Goal: Transaction & Acquisition: Purchase product/service

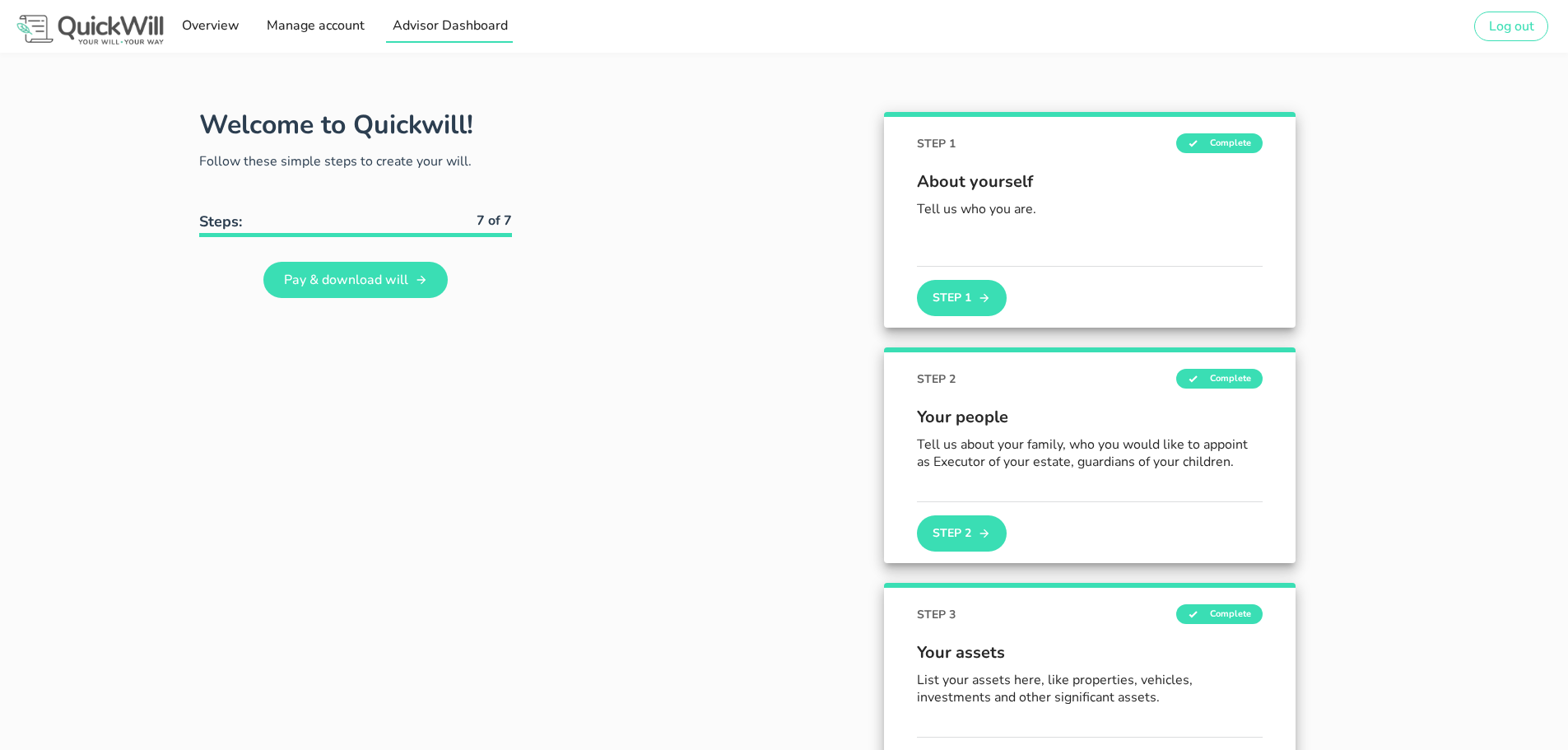
click at [482, 22] on span "Advisor Dashboard" at bounding box center [449, 25] width 116 height 18
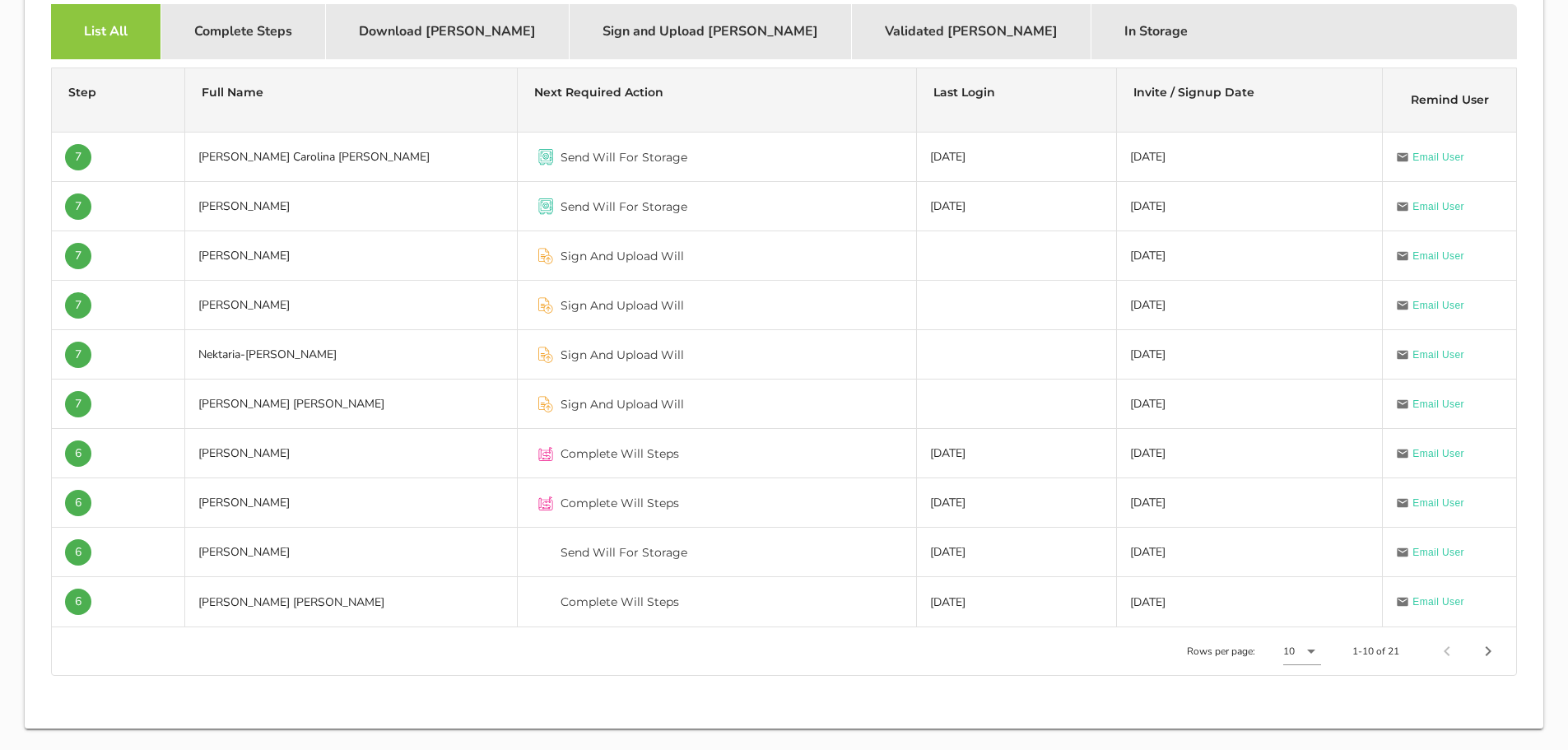
scroll to position [549, 0]
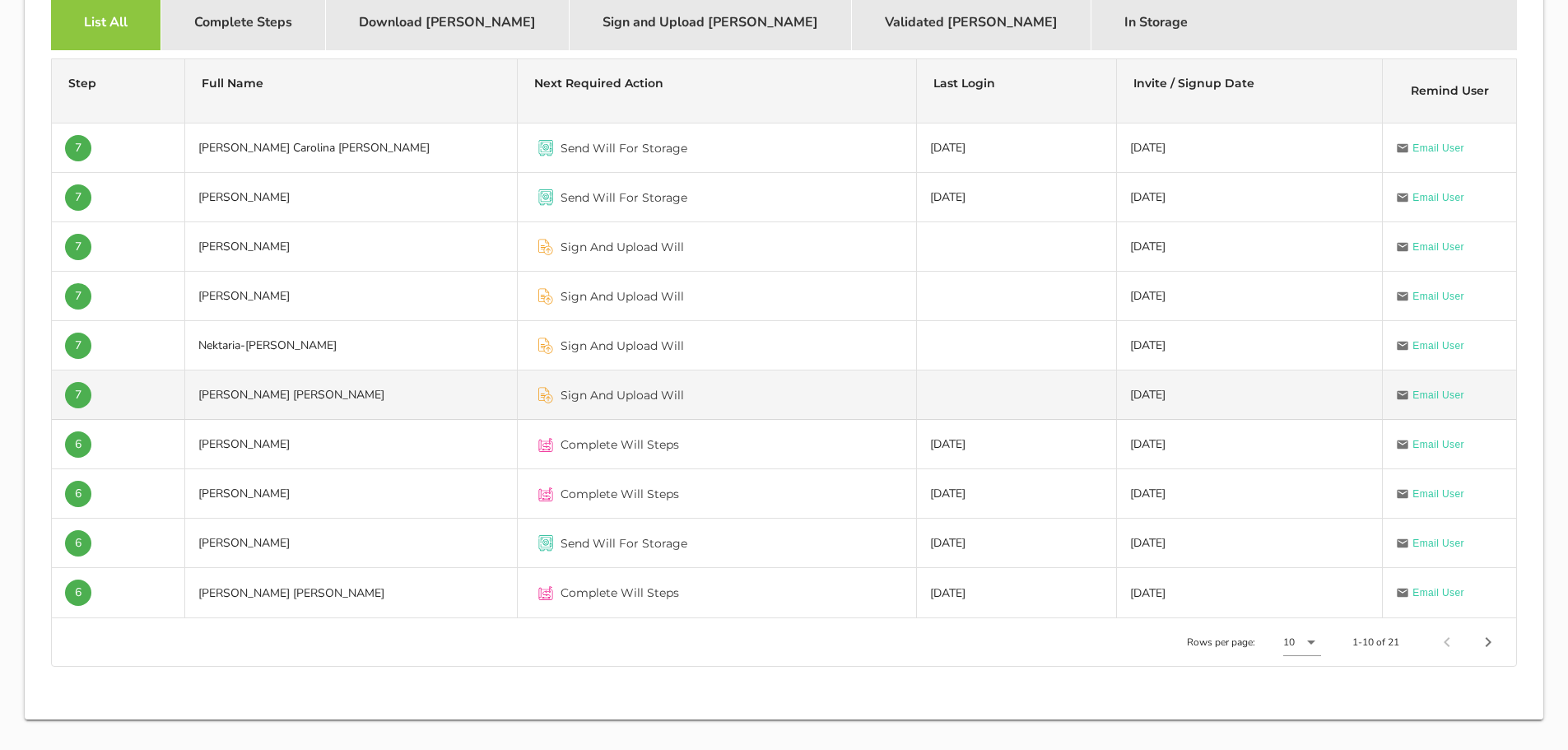
click at [337, 387] on td "Jose Carlos Gouveia De Olim" at bounding box center [351, 395] width 332 height 49
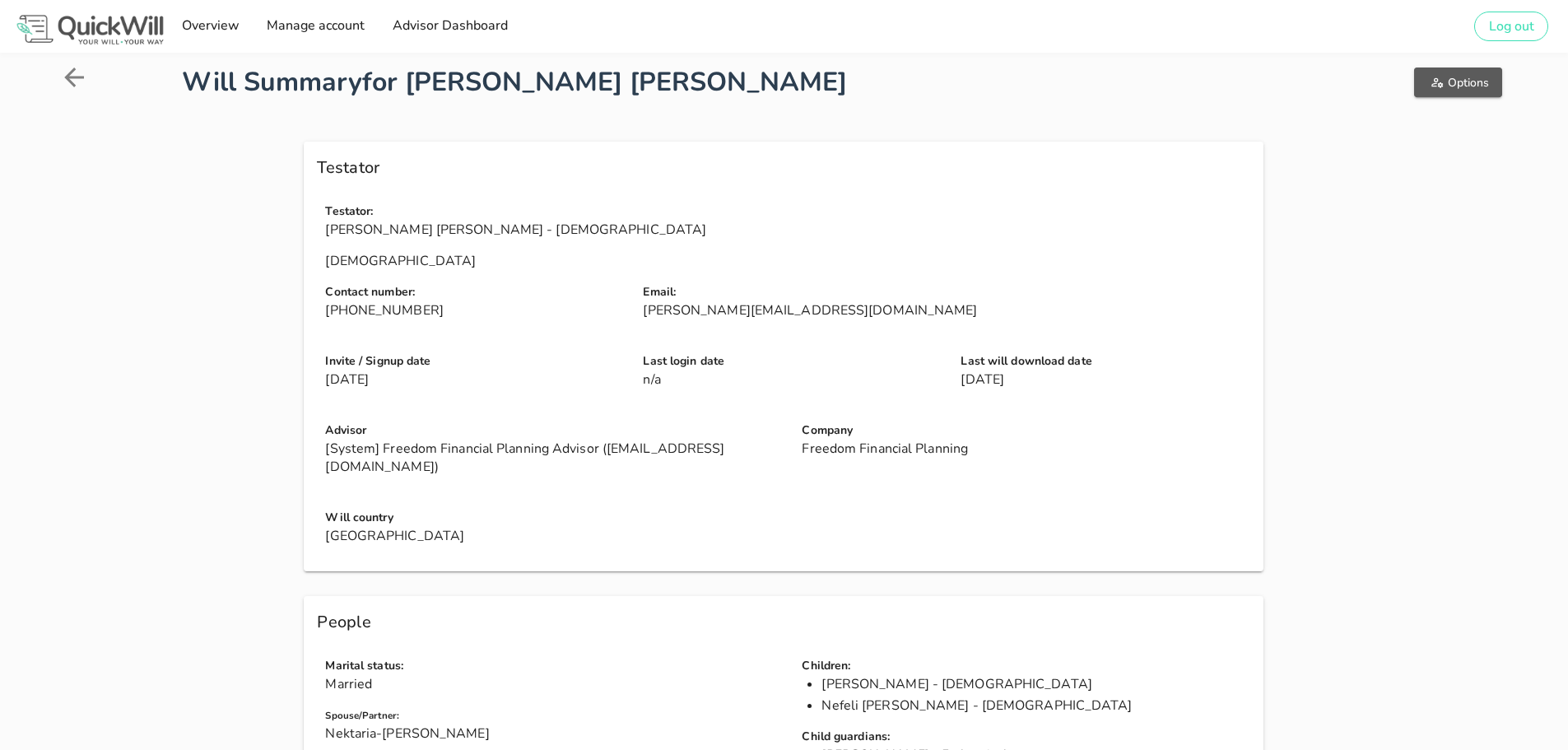
click at [1454, 75] on span "Options" at bounding box center [1458, 82] width 61 height 16
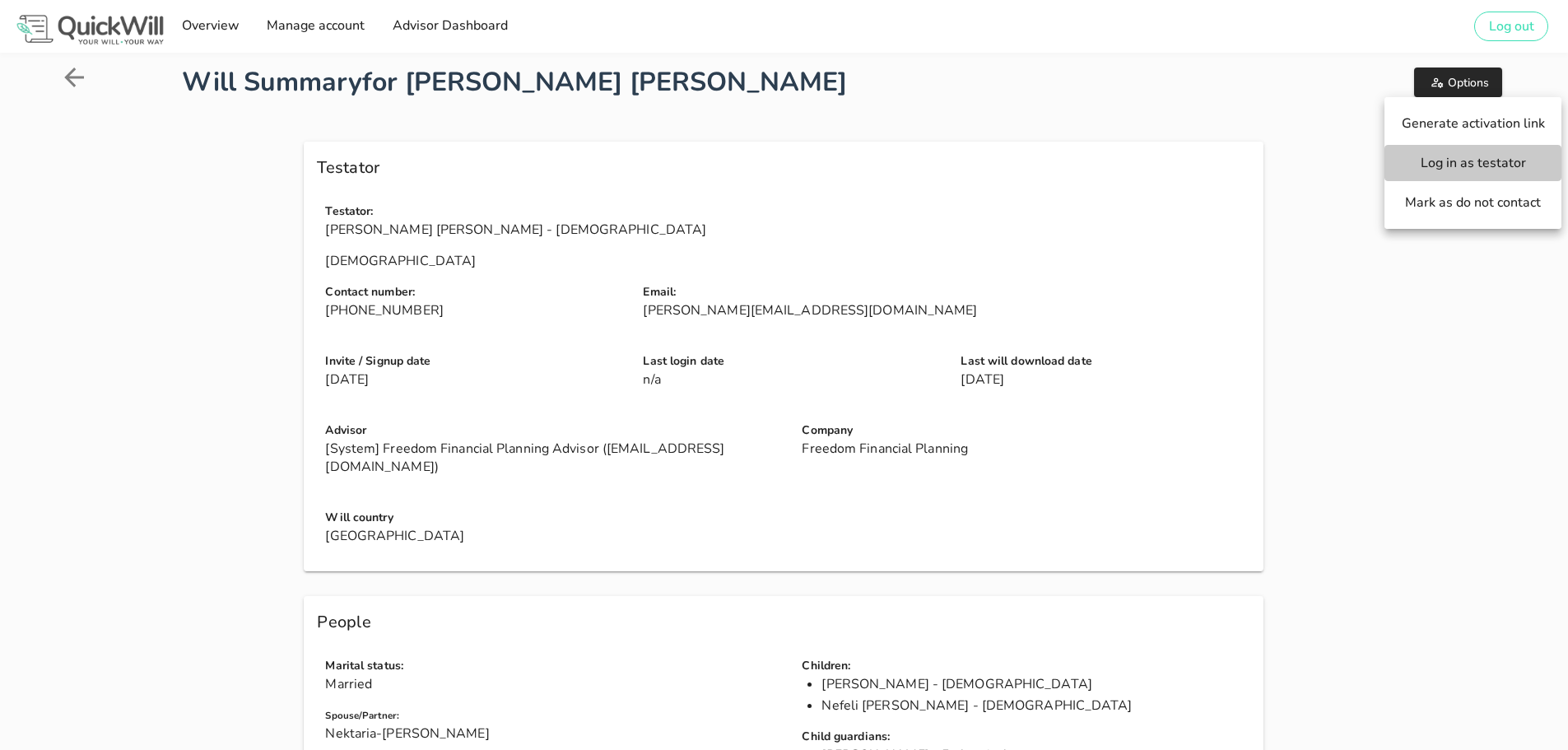
click at [1444, 163] on span "Log in as testator" at bounding box center [1472, 162] width 144 height 18
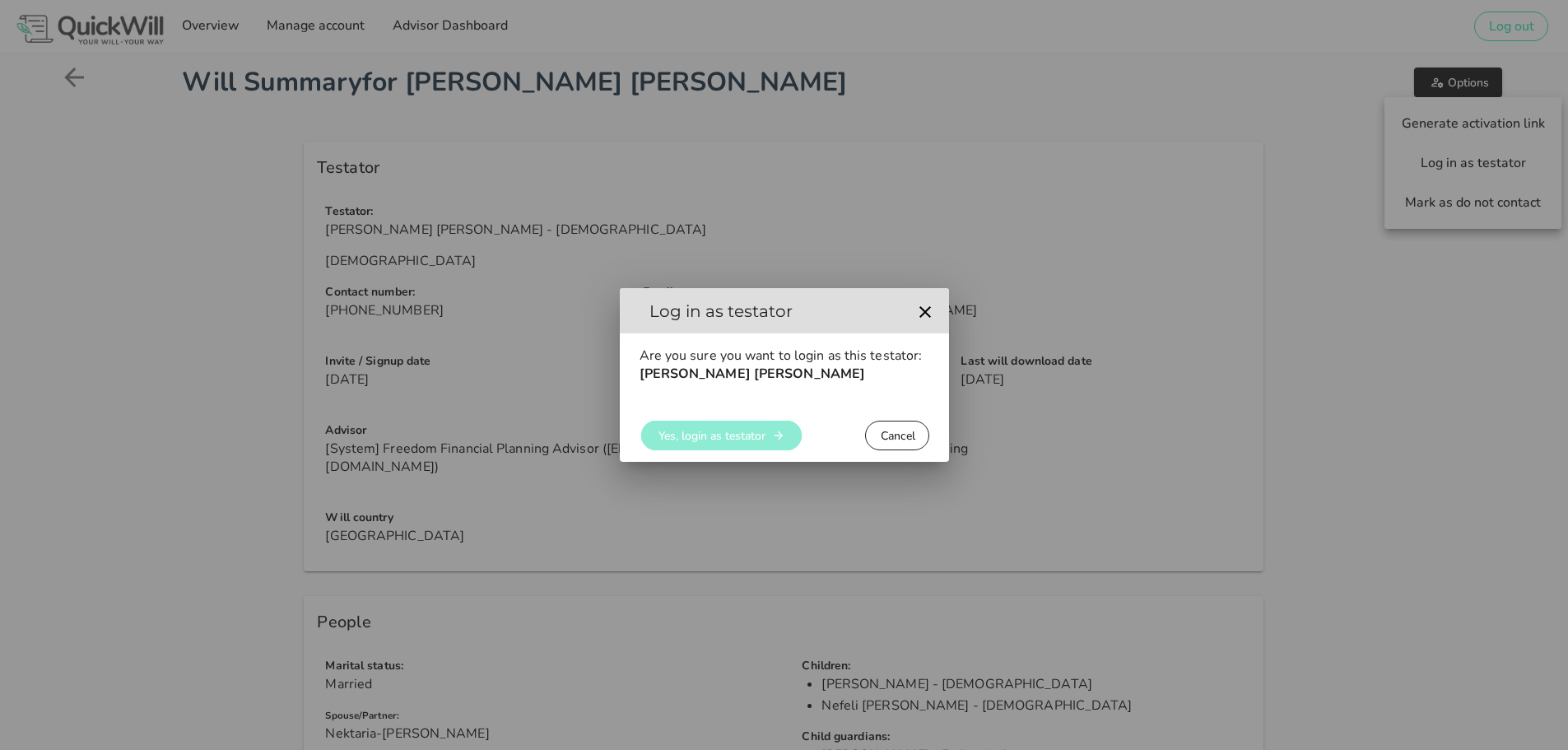
click at [747, 443] on span "Yes, login as testator" at bounding box center [711, 436] width 108 height 16
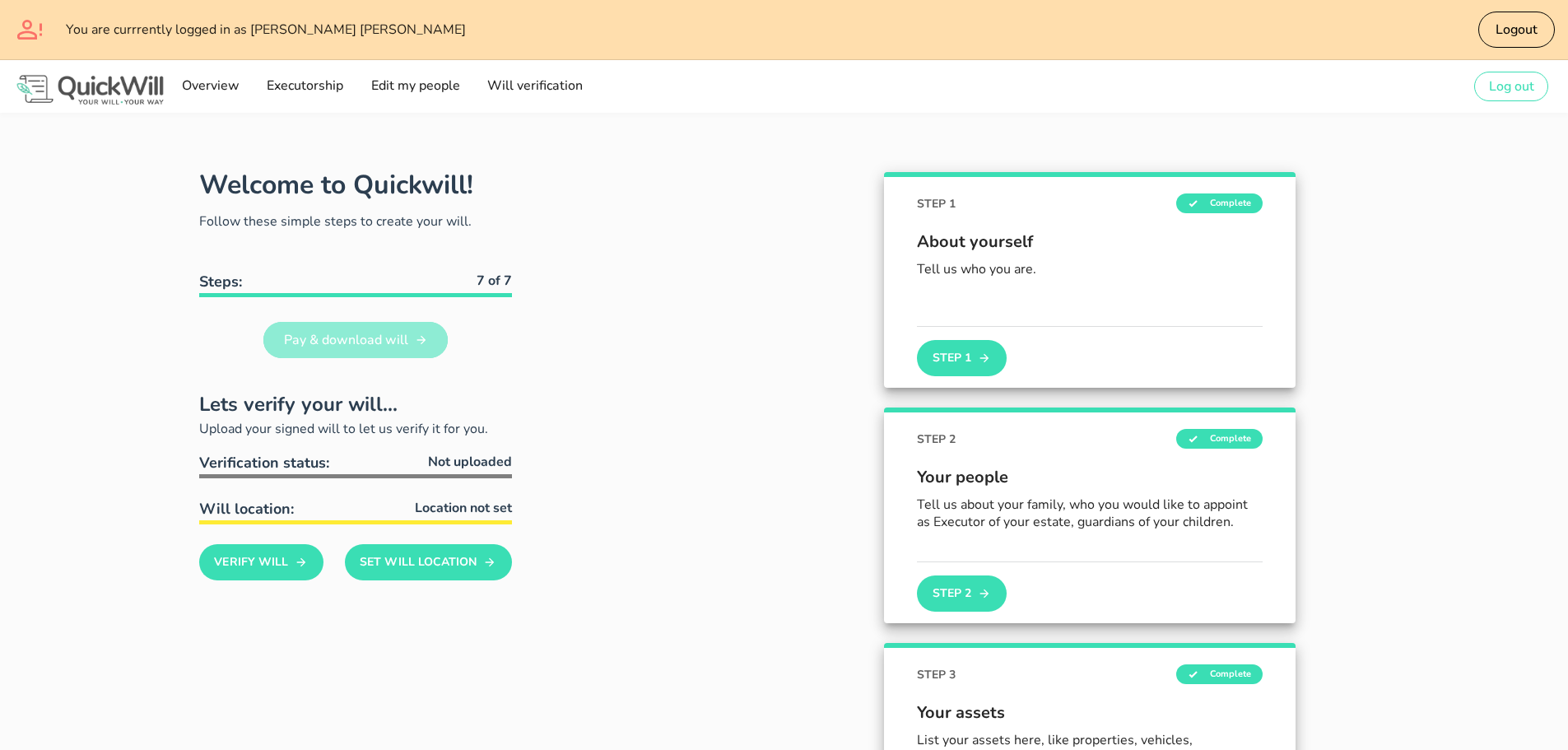
click at [376, 345] on span "Pay & download will" at bounding box center [346, 339] width 125 height 18
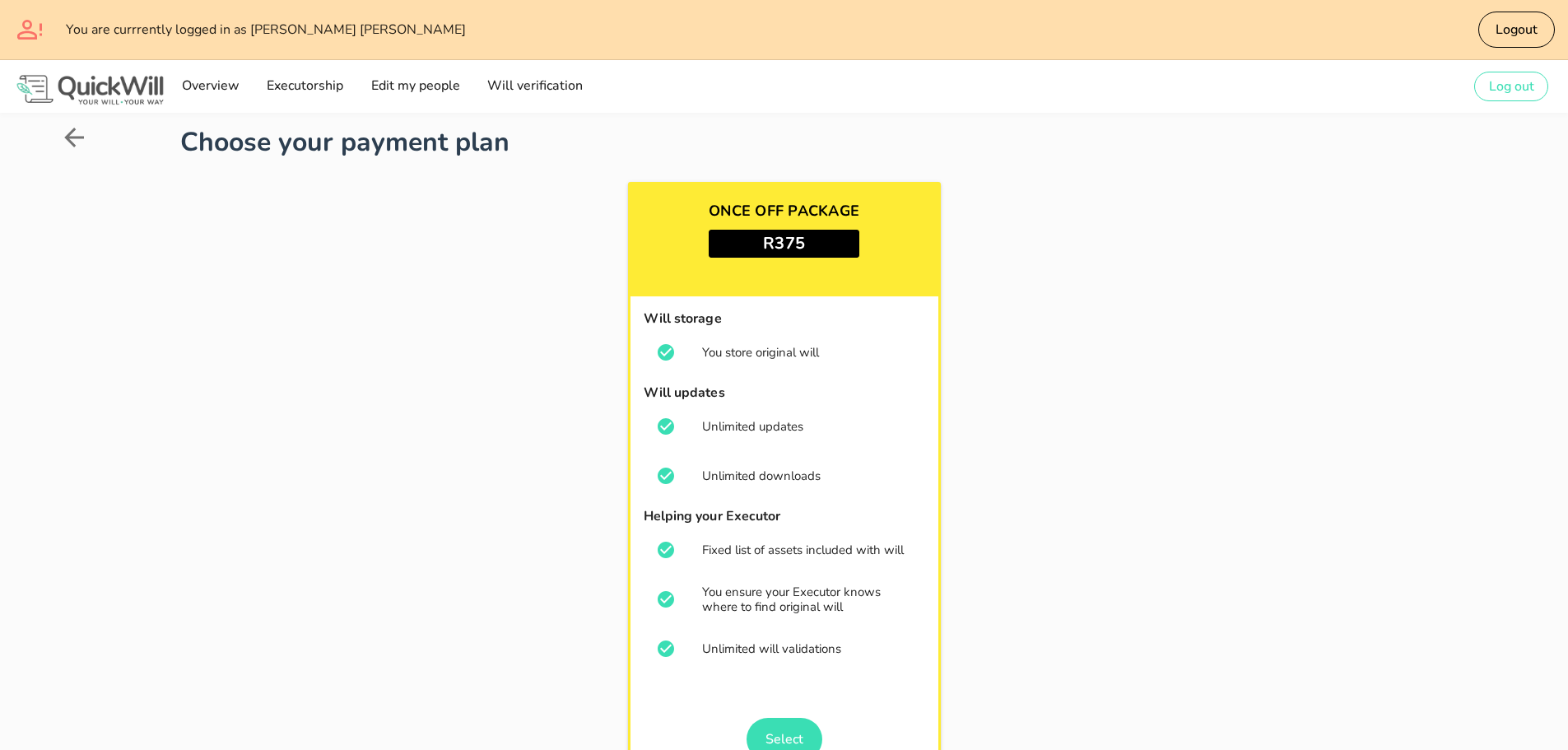
scroll to position [249, 0]
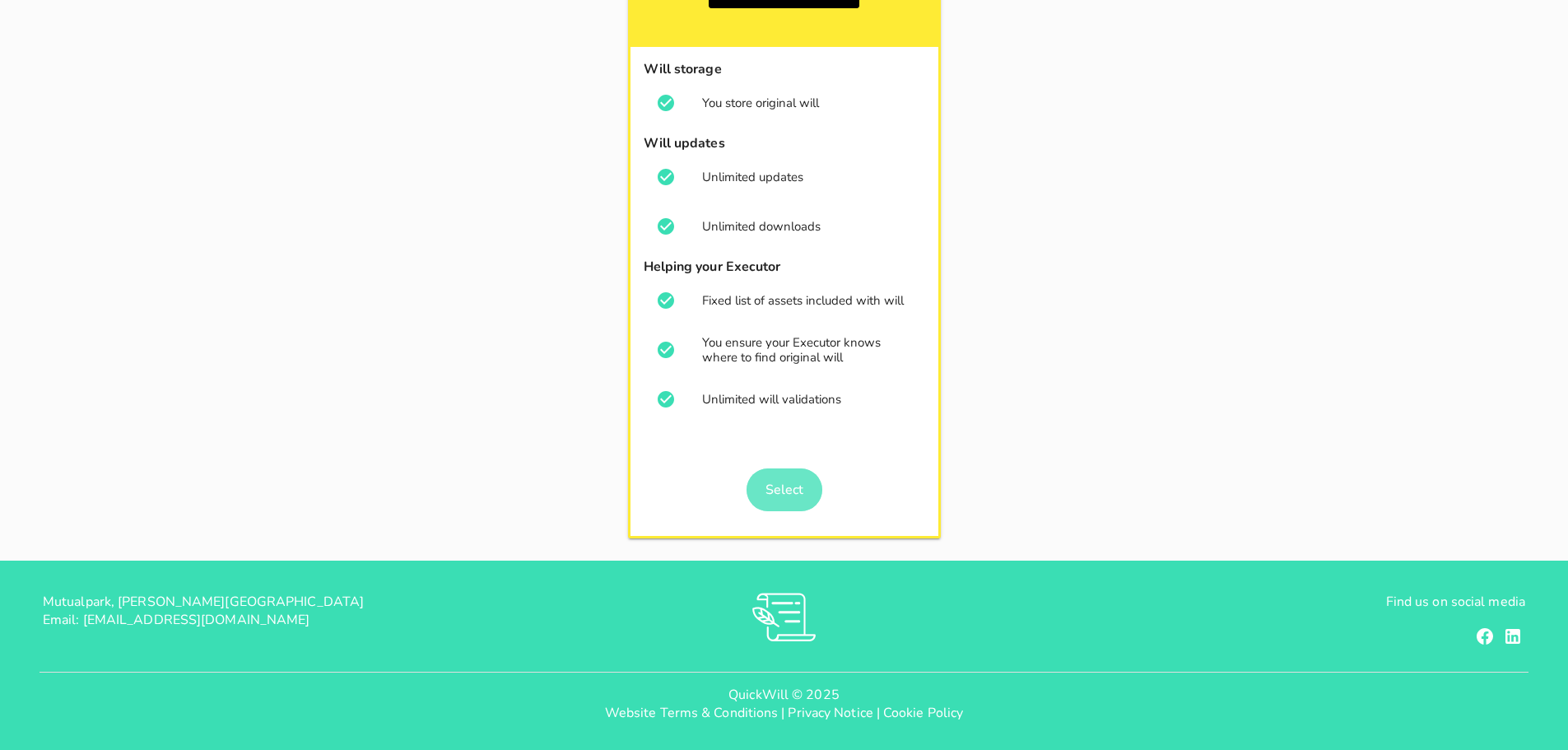
click at [778, 490] on span "Select" at bounding box center [784, 489] width 39 height 18
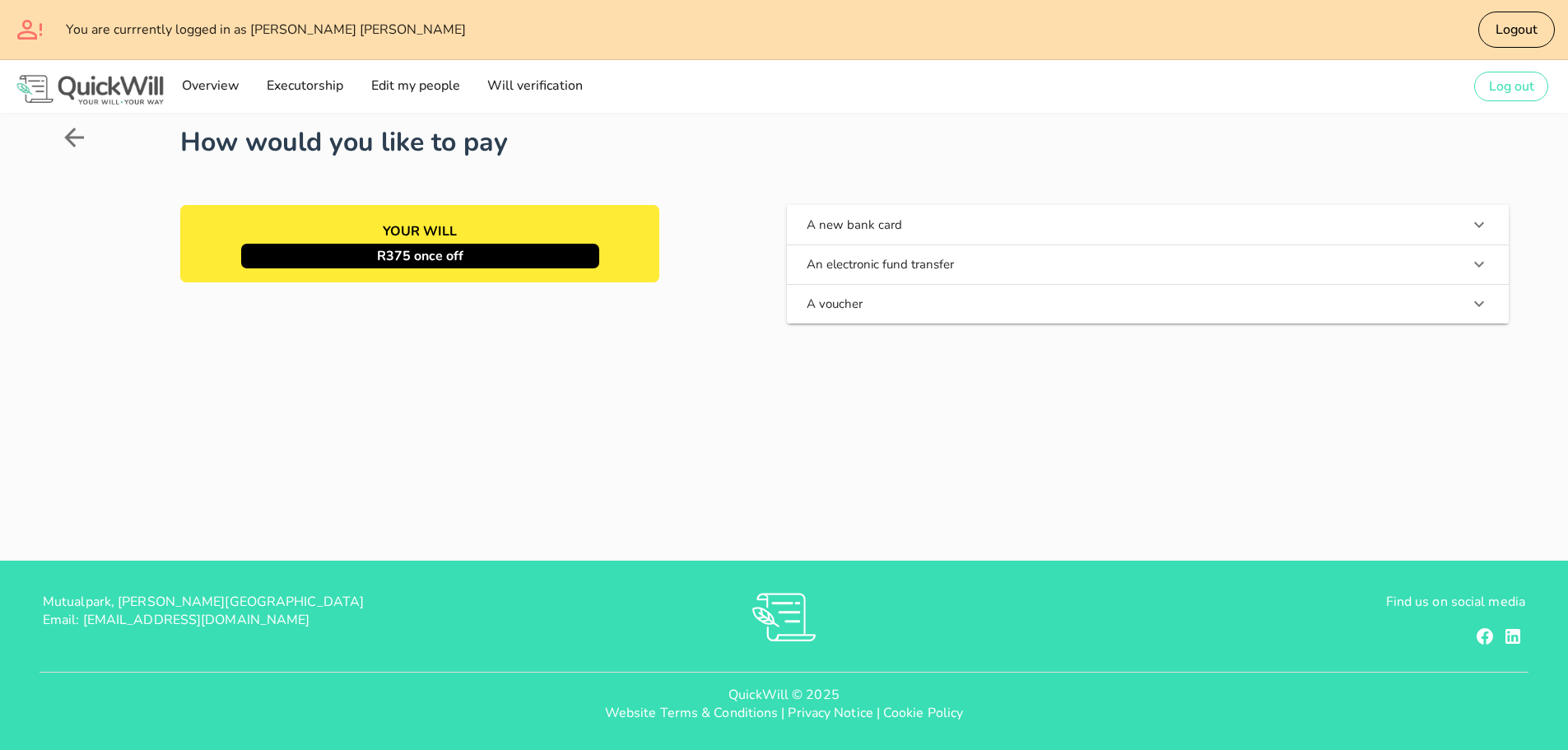
click at [937, 220] on button "A new bank card" at bounding box center [1147, 225] width 722 height 39
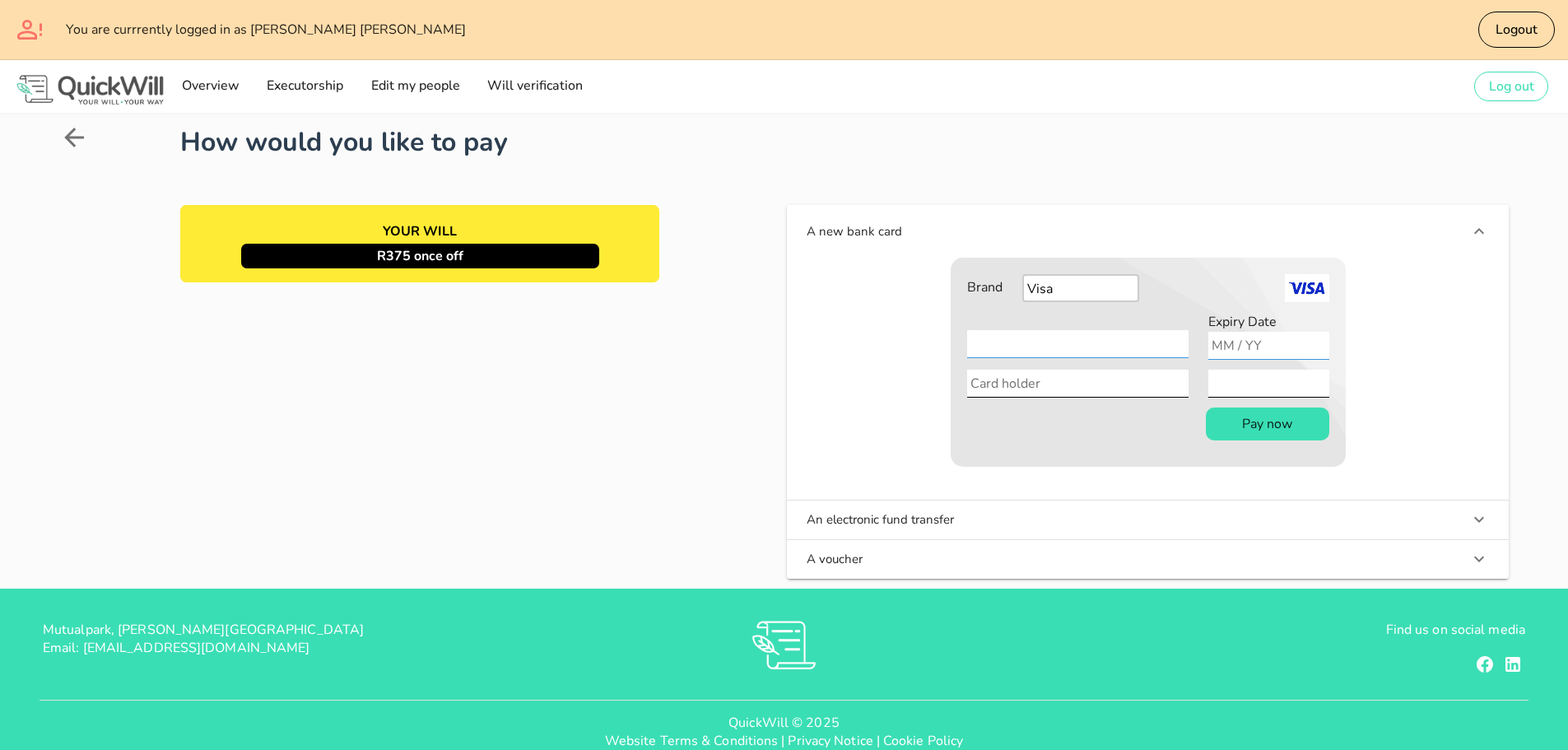
type input "06 / 27"
click at [1003, 389] on input "Card holder" at bounding box center [1078, 383] width 221 height 28
type input "Bryan Nicol"
click at [1298, 426] on button "Pay now" at bounding box center [1267, 425] width 124 height 33
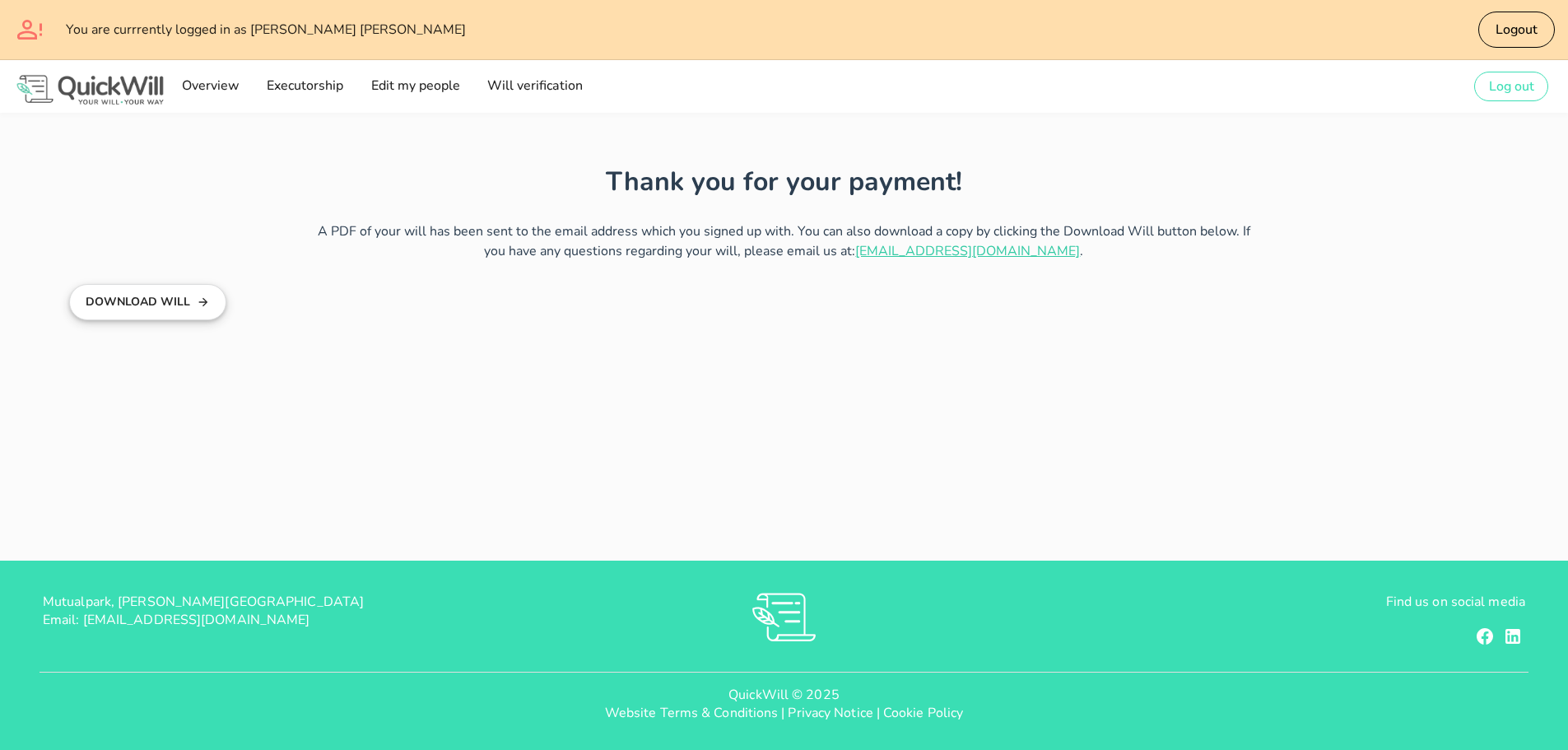
type input "bryan@freedomfp.co.za"
click at [185, 312] on button "Download Will" at bounding box center [147, 302] width 157 height 36
click at [1500, 30] on span "Logout" at bounding box center [1515, 29] width 43 height 18
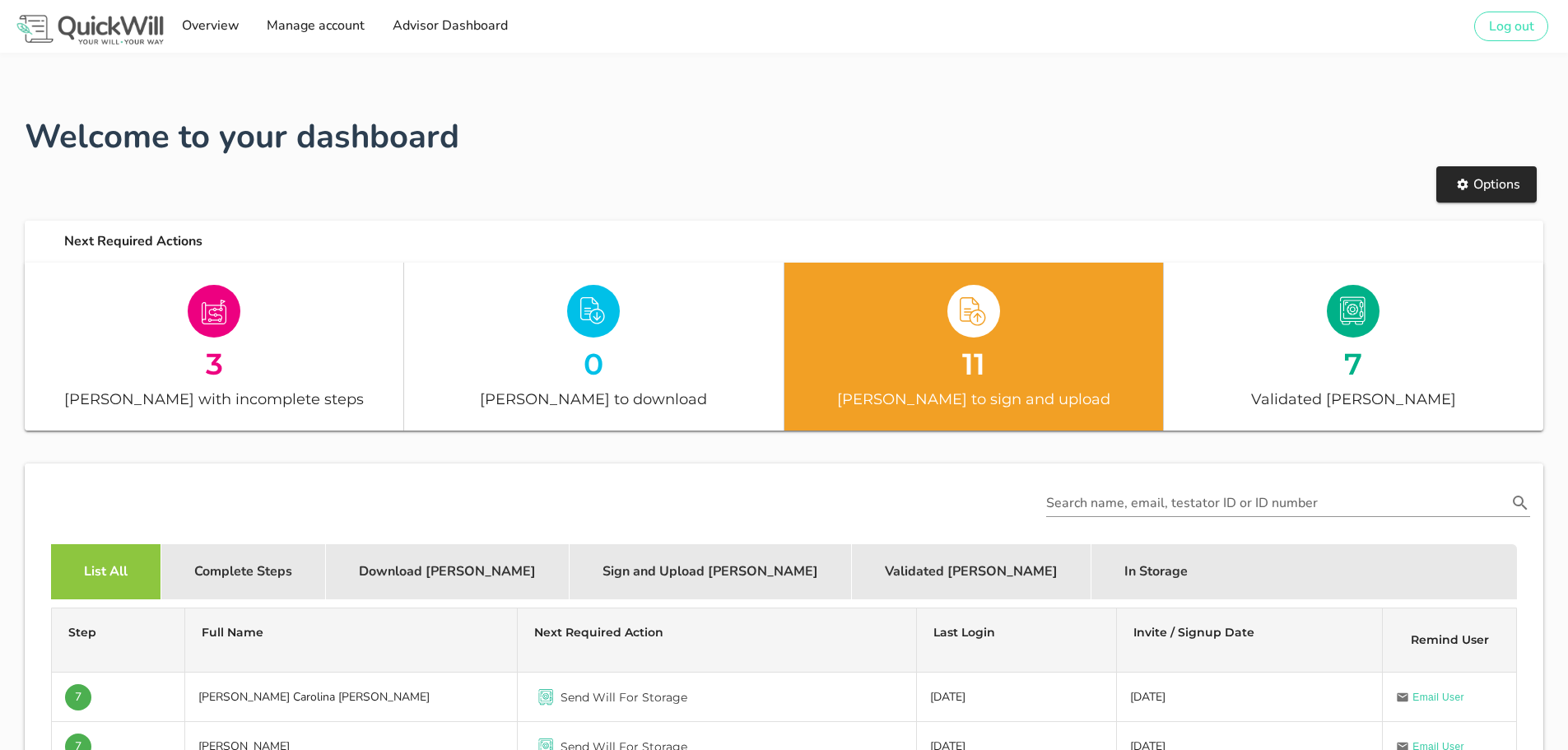
scroll to position [411, 0]
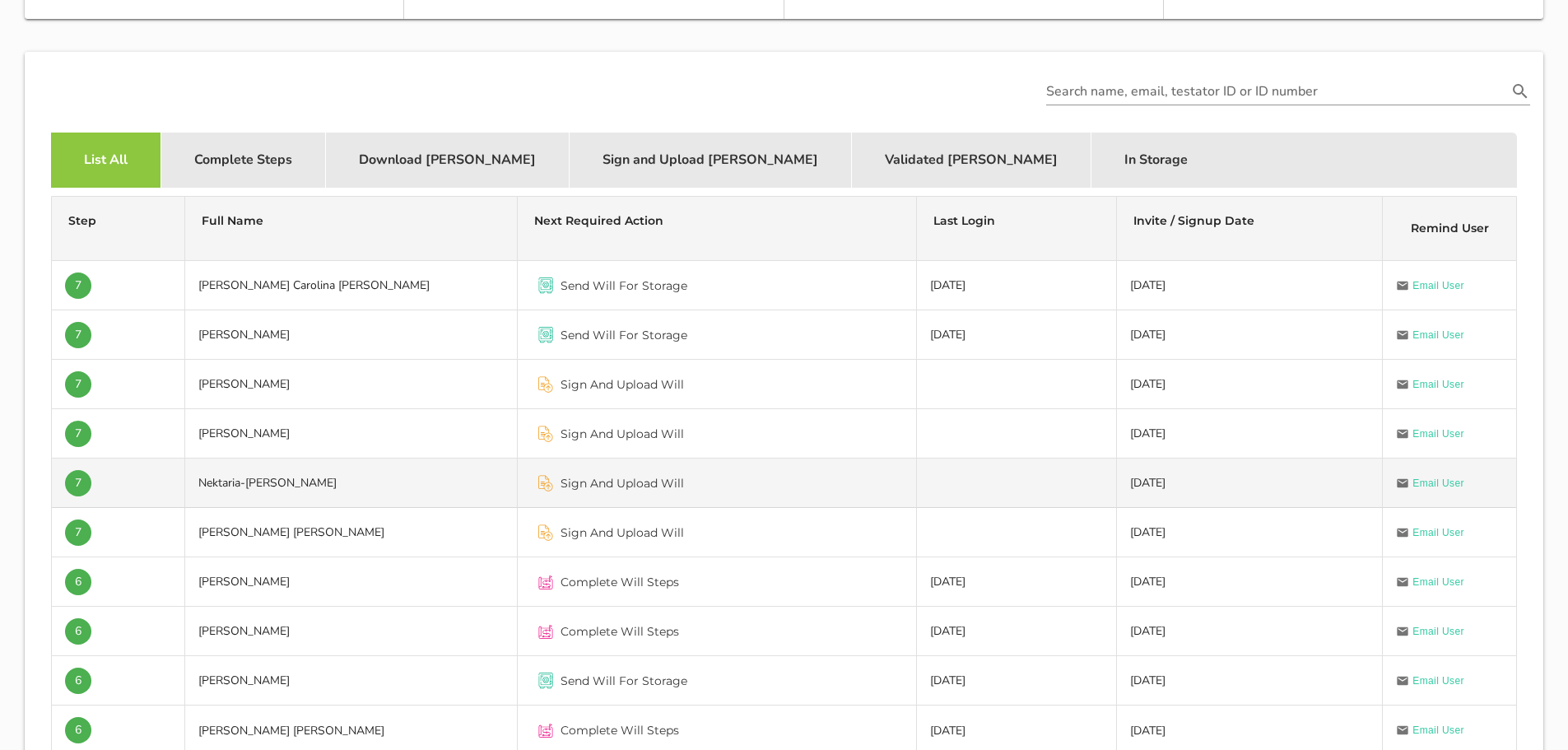
click at [617, 477] on span "Sign And Upload Will" at bounding box center [622, 482] width 124 height 17
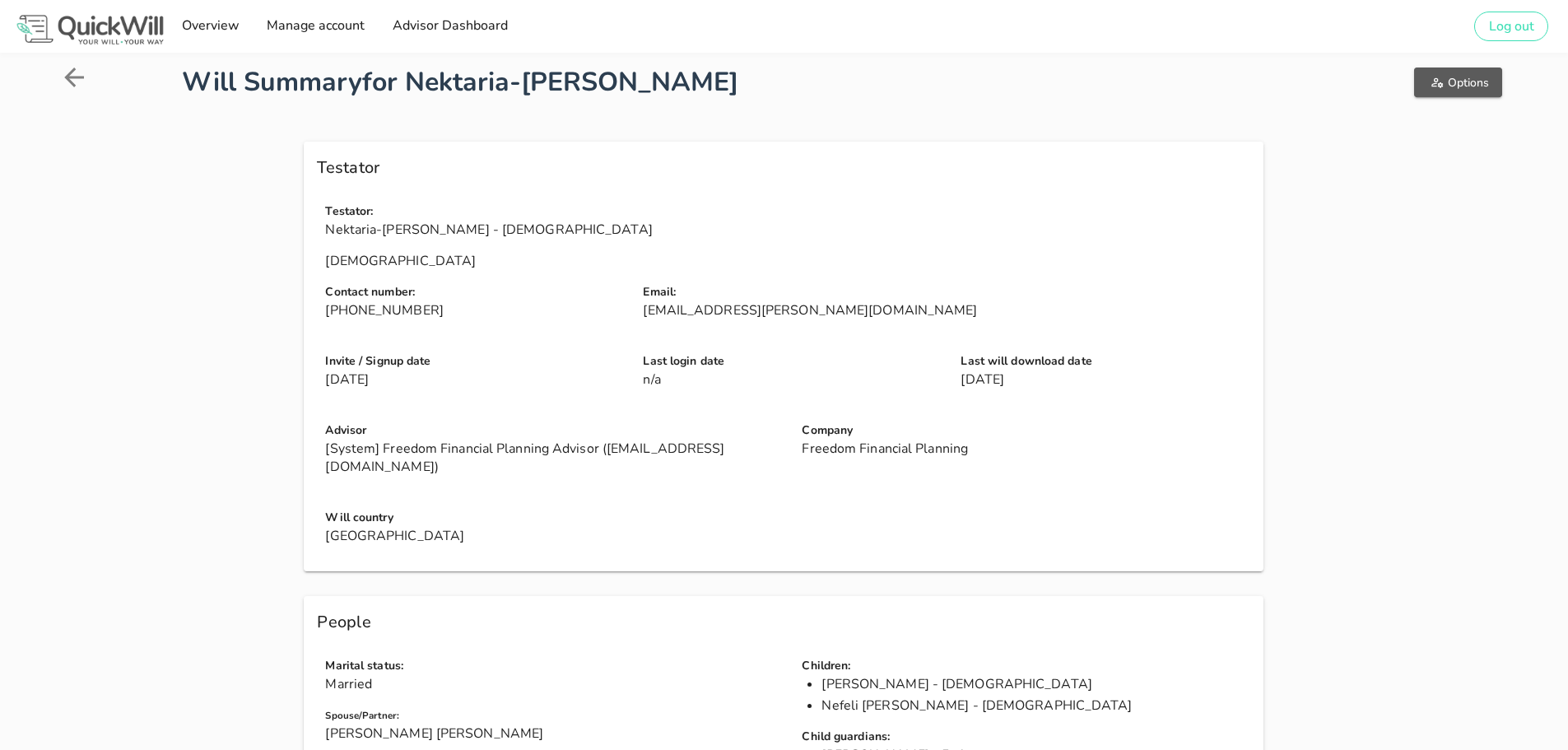
click at [1476, 82] on span "Options" at bounding box center [1458, 82] width 61 height 16
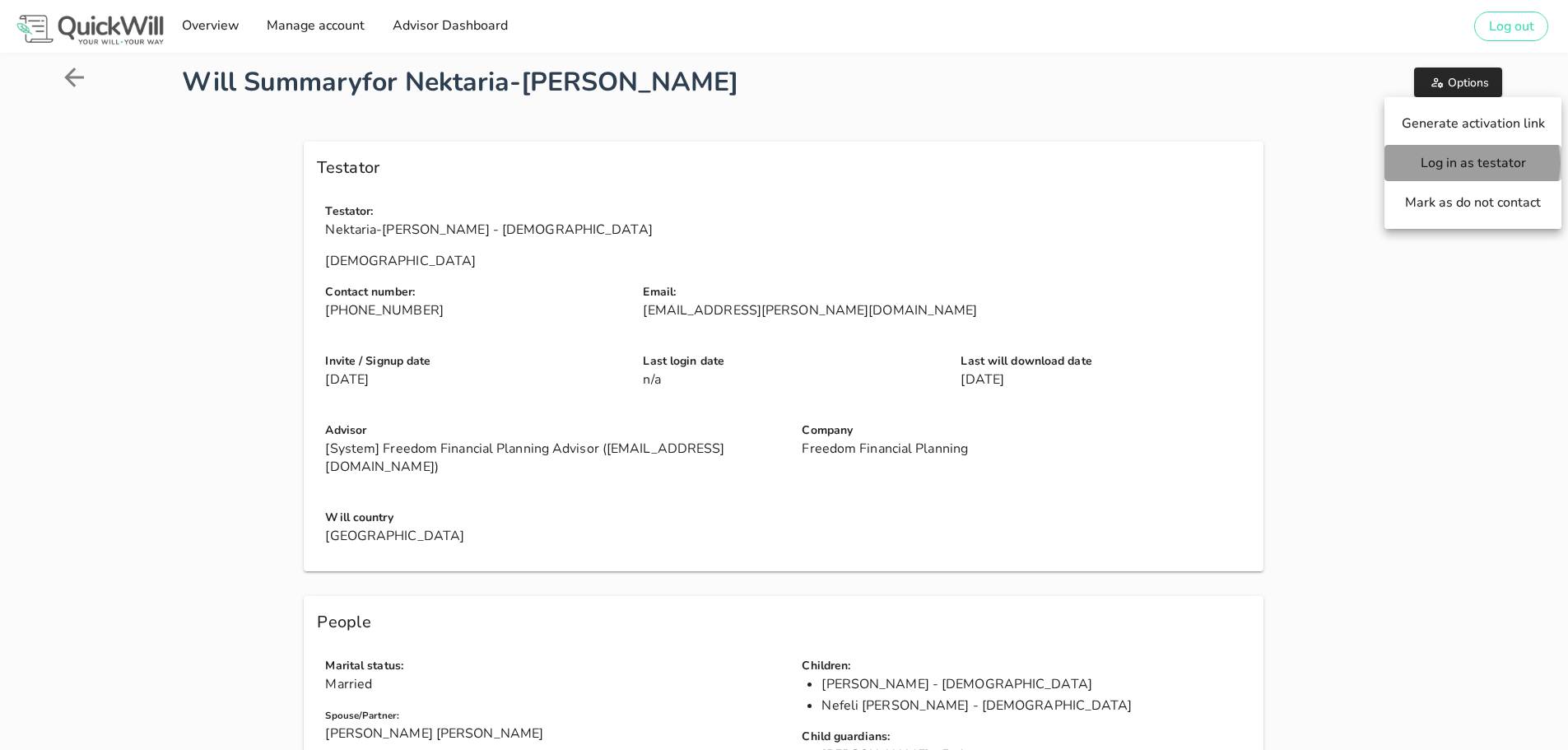
click at [1468, 161] on span "Log in as testator" at bounding box center [1472, 162] width 144 height 18
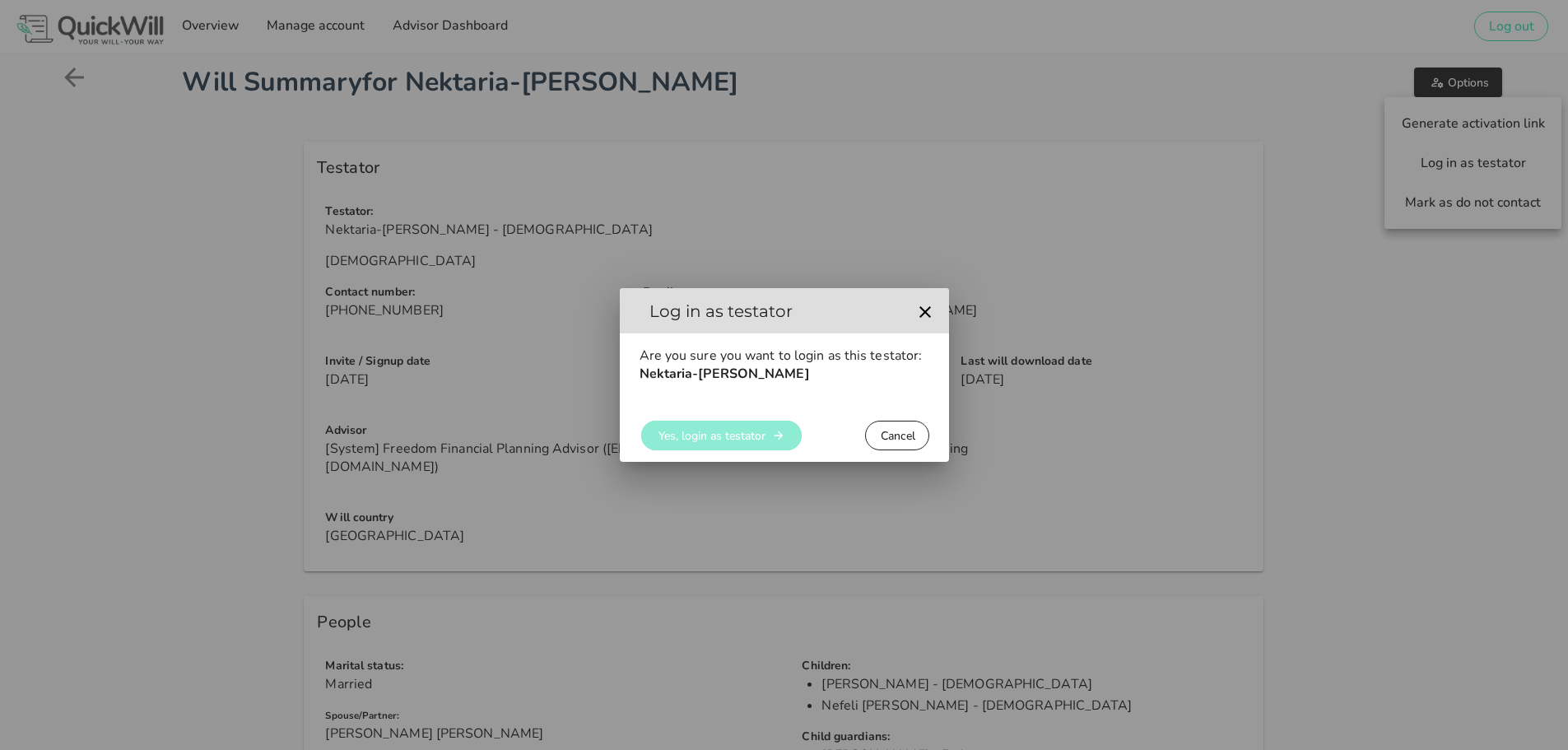
click at [716, 439] on span "Yes, login as testator" at bounding box center [711, 436] width 108 height 16
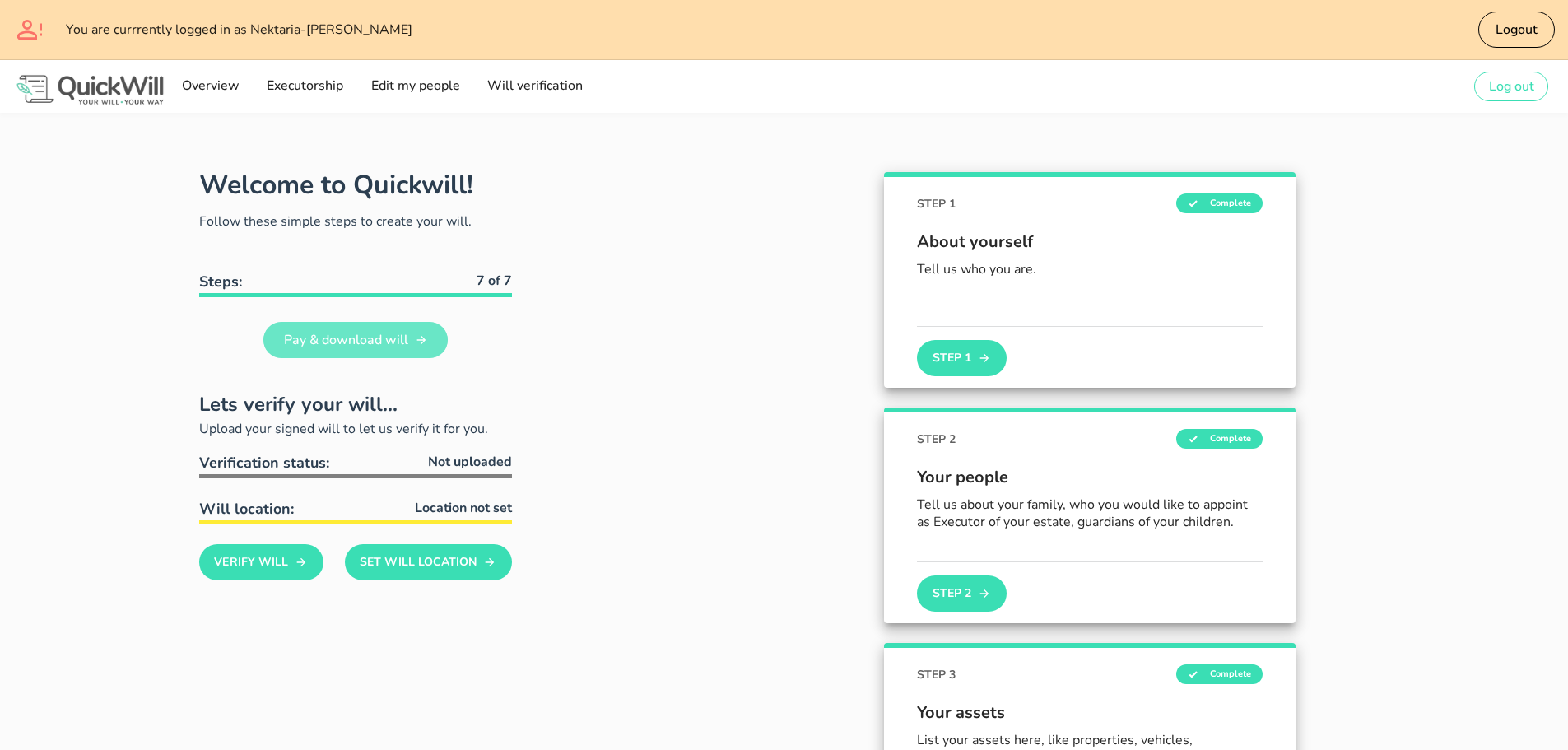
click at [347, 329] on link "Pay & download will" at bounding box center [355, 339] width 184 height 36
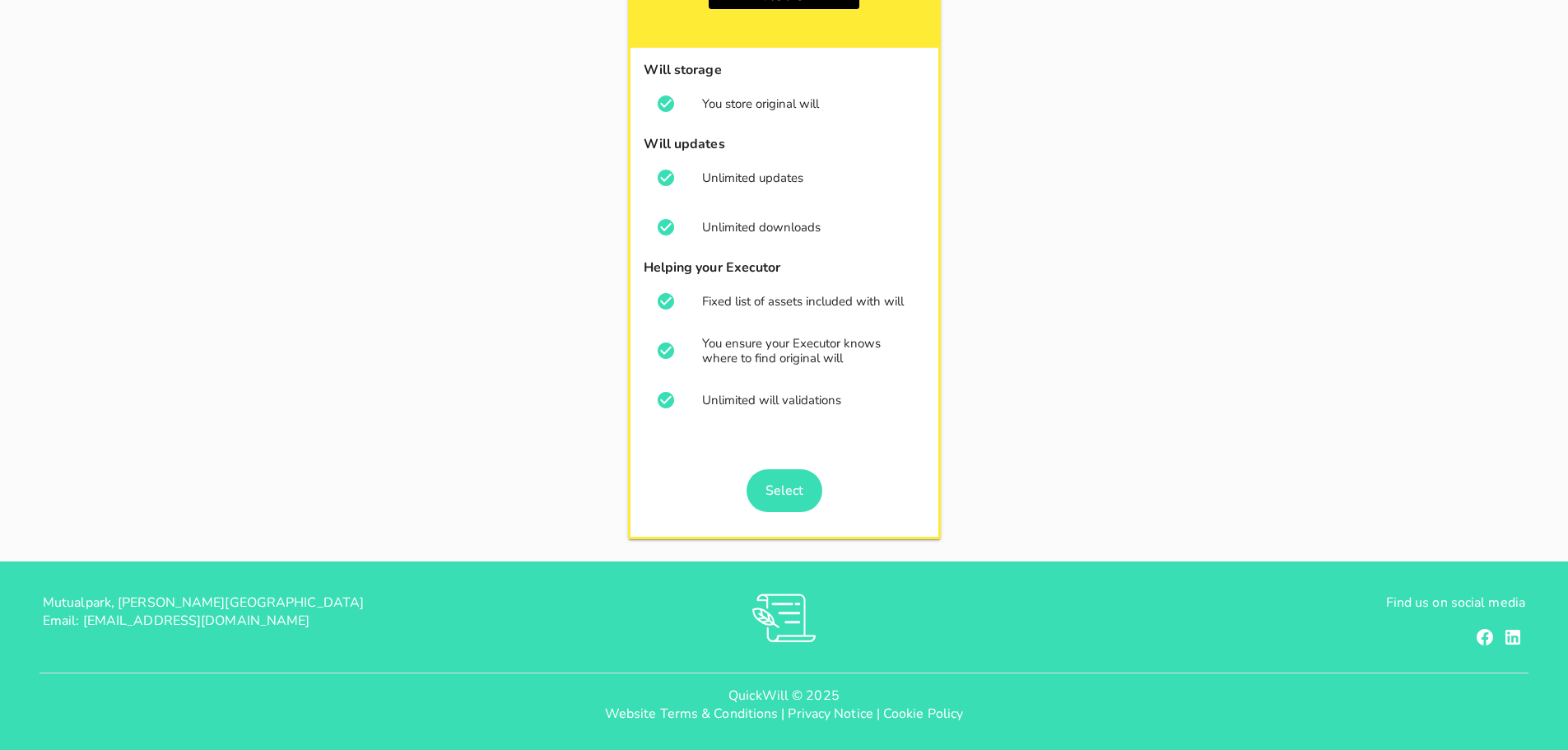
scroll to position [249, 0]
click at [790, 492] on span "Select" at bounding box center [784, 489] width 39 height 18
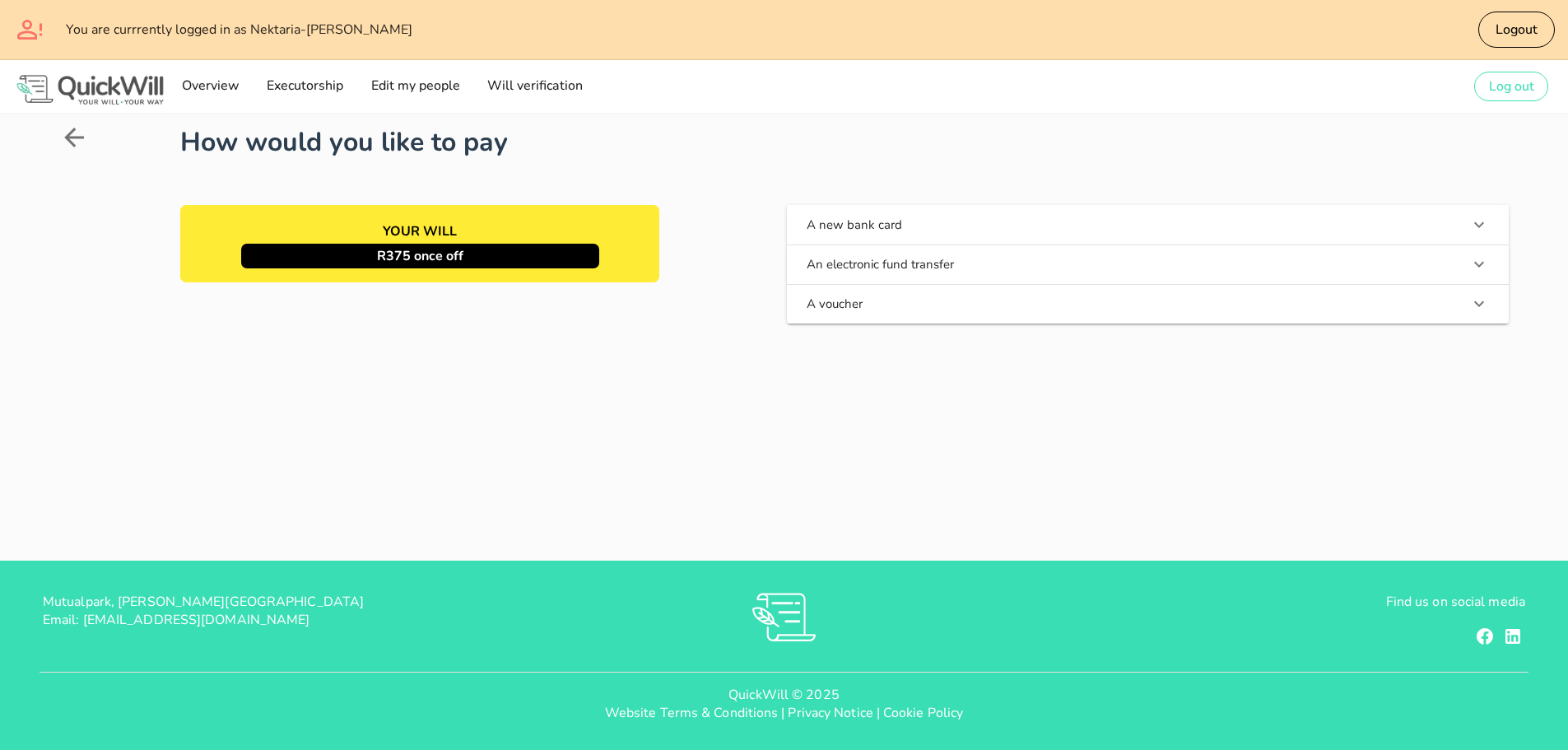
click at [907, 218] on button "A new bank card" at bounding box center [1147, 225] width 722 height 39
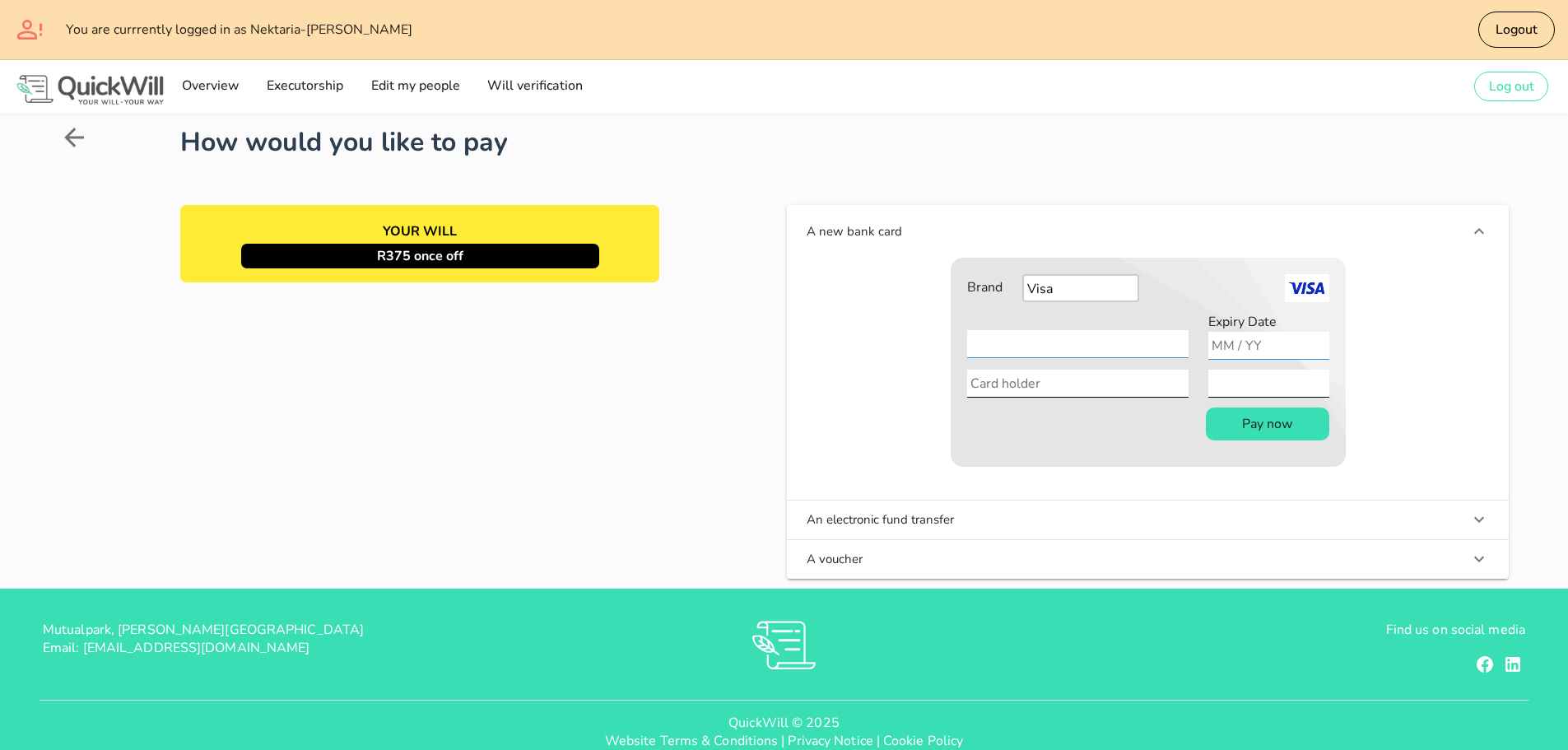
type input "06 / 27"
click at [1063, 382] on input "Card holder" at bounding box center [1078, 383] width 221 height 28
type input "Bryan Nicol"
click at [1271, 423] on button "Pay now" at bounding box center [1267, 425] width 124 height 33
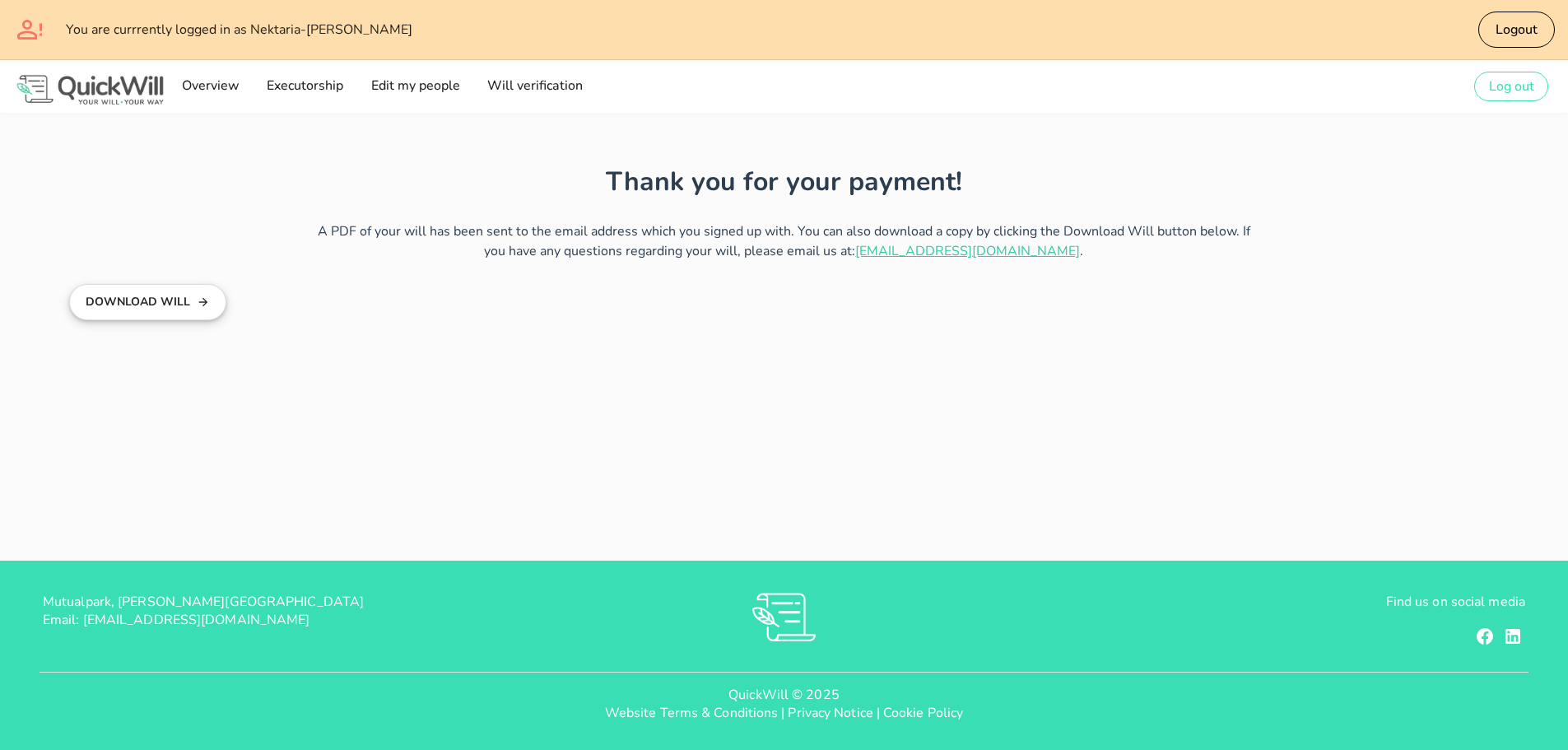
type input "bryan@freedomfp.co.za"
click at [145, 297] on button "Download Will" at bounding box center [147, 302] width 157 height 36
click at [1515, 30] on span "Logout" at bounding box center [1515, 29] width 43 height 18
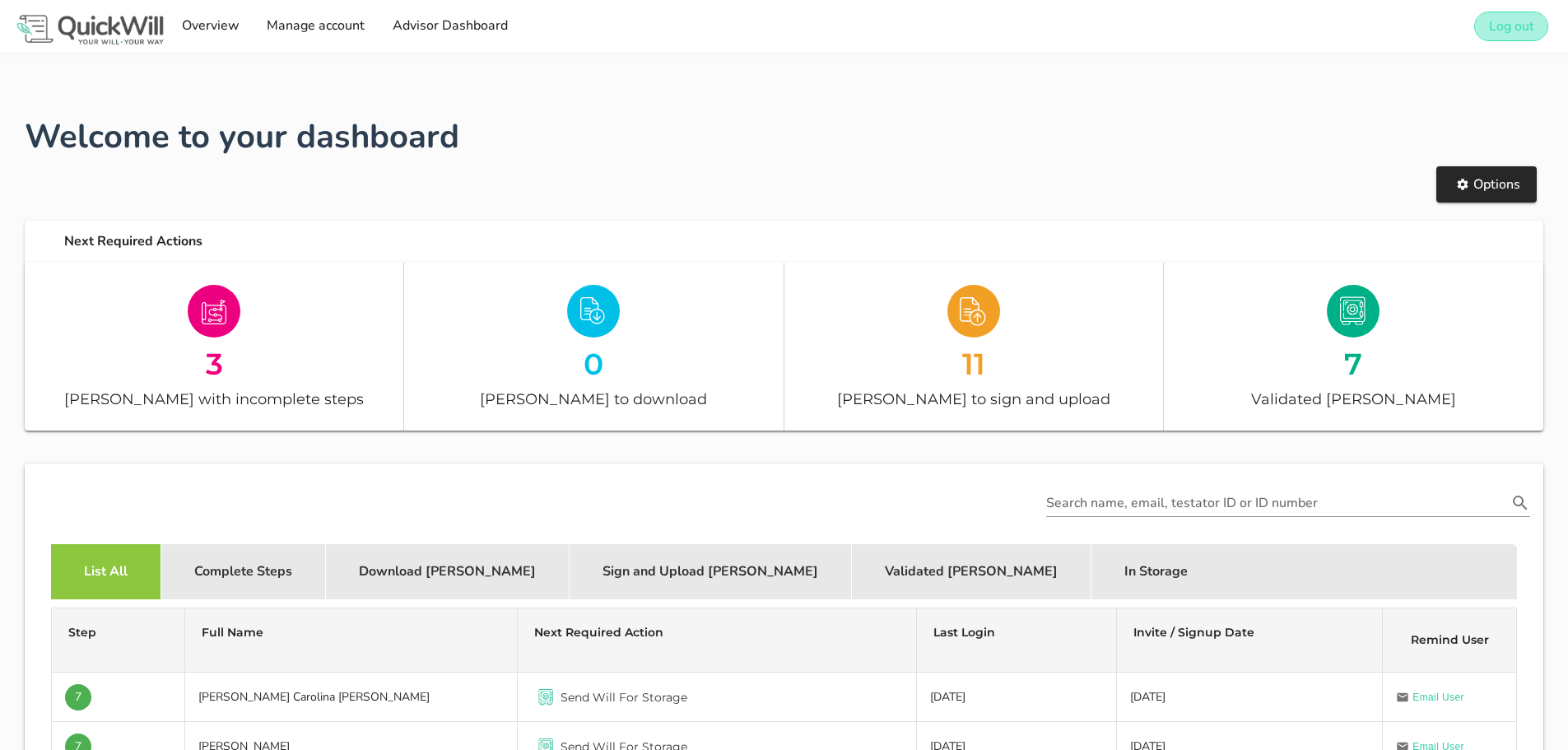
click at [1517, 31] on span "Log out" at bounding box center [1511, 26] width 46 height 18
